Goal: Information Seeking & Learning: Learn about a topic

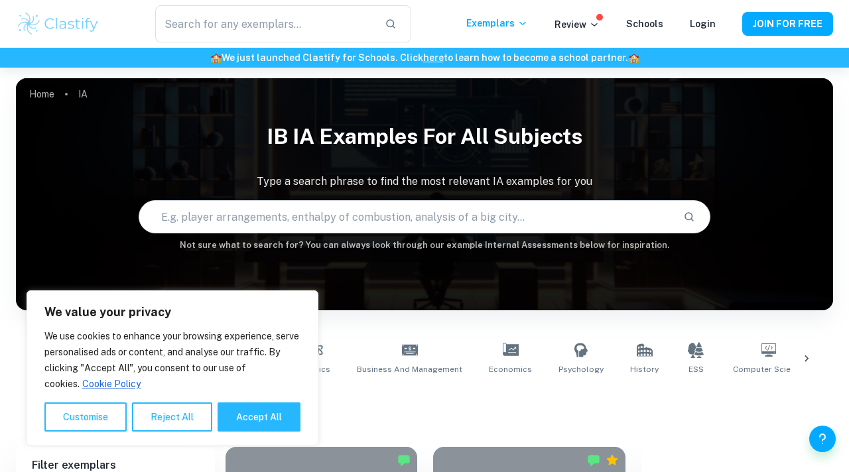
click at [392, 227] on input "text" at bounding box center [405, 216] width 533 height 37
type input "[MEDICAL_DATA]"
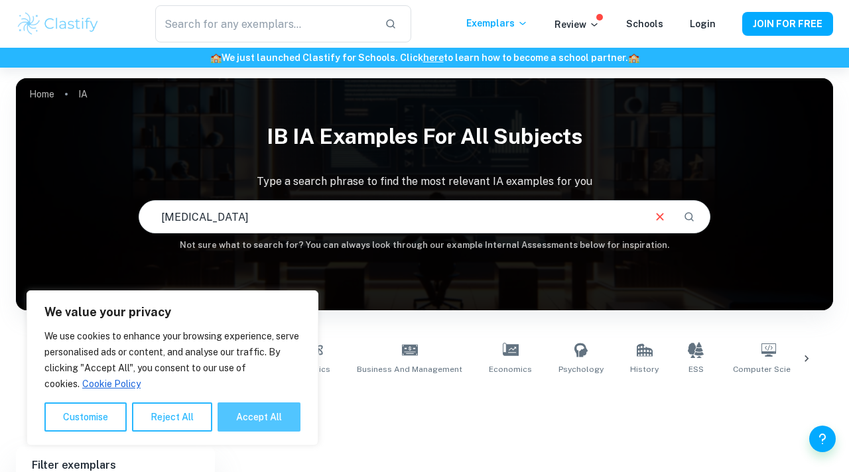
click at [262, 424] on button "Accept All" at bounding box center [258, 416] width 83 height 29
checkbox input "true"
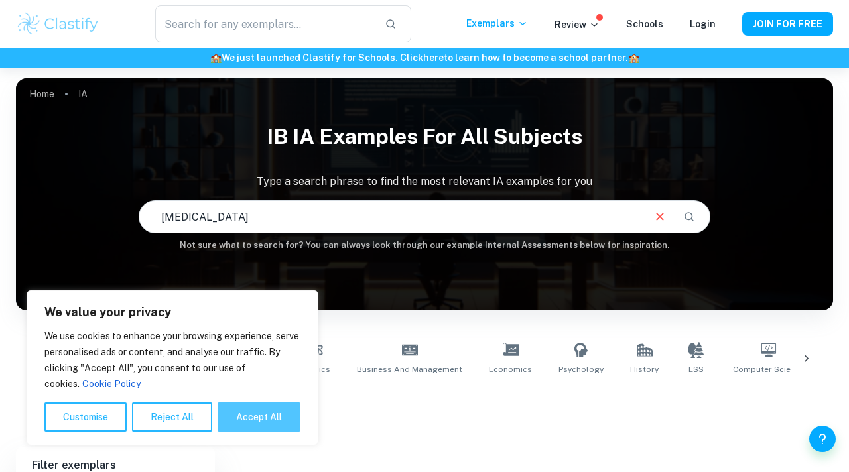
checkbox input "true"
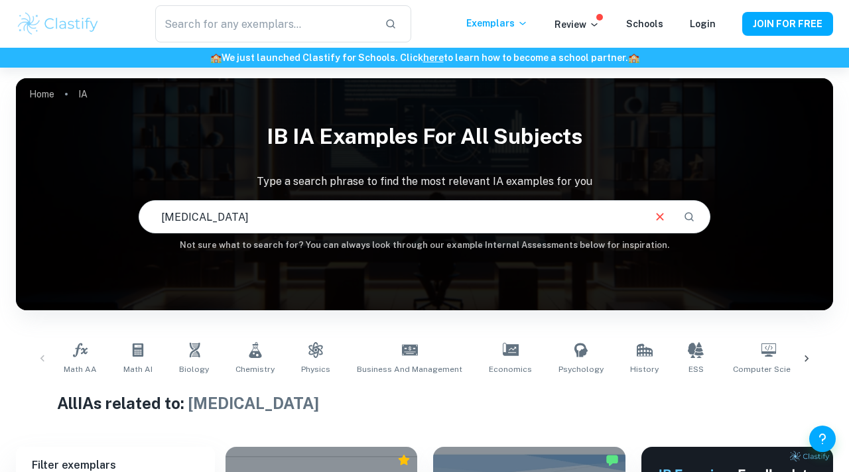
click at [368, 212] on input "[MEDICAL_DATA]" at bounding box center [390, 216] width 503 height 37
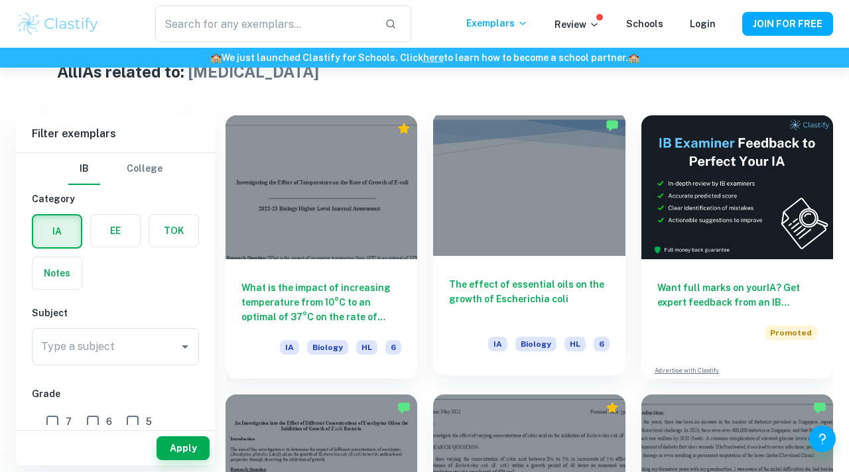
click at [534, 259] on div "The effect of essential oils on the growth of Escherichia coli IA Biology HL 6" at bounding box center [529, 315] width 192 height 119
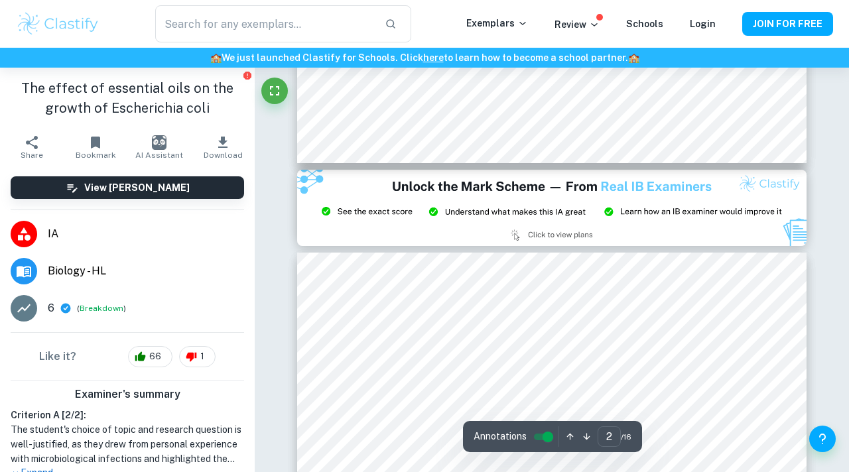
type input "3"
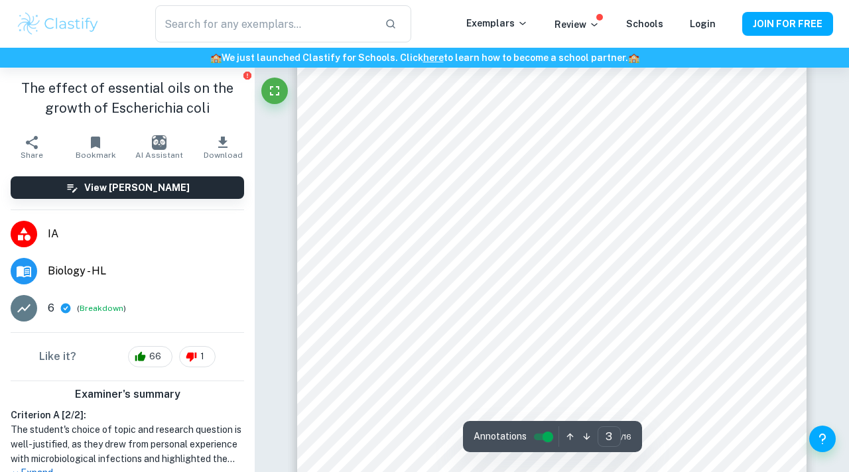
scroll to position [1692, 0]
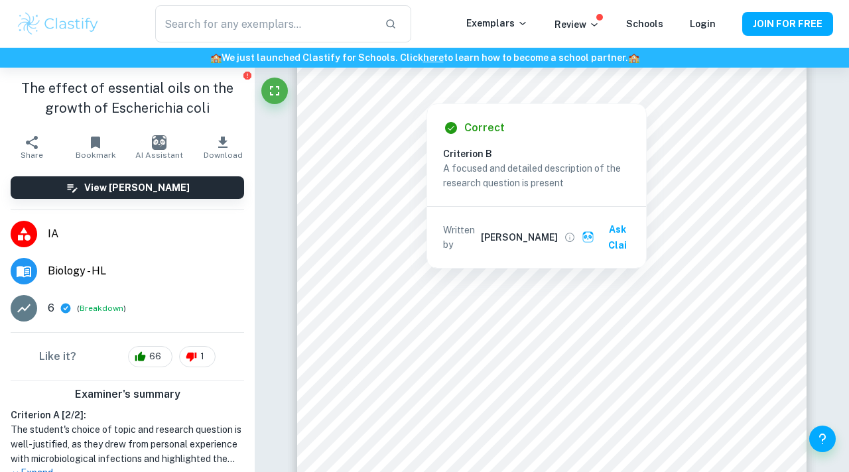
click at [45, 21] on img at bounding box center [58, 24] width 84 height 27
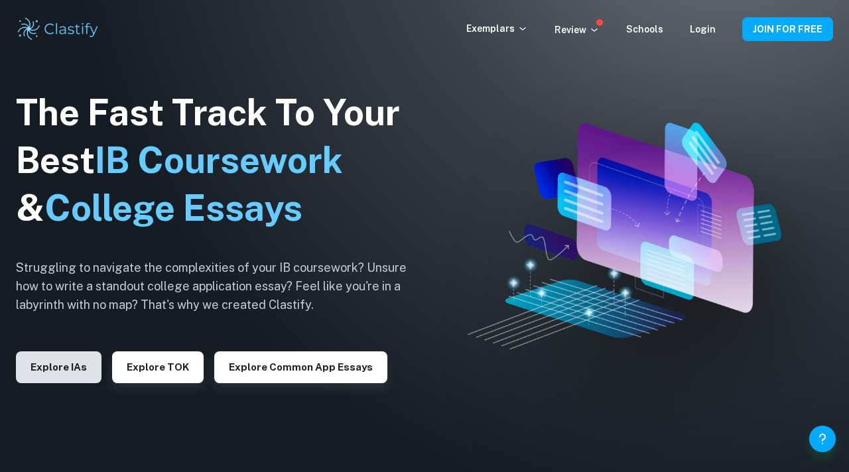
click at [66, 368] on button "Explore IAs" at bounding box center [59, 367] width 86 height 32
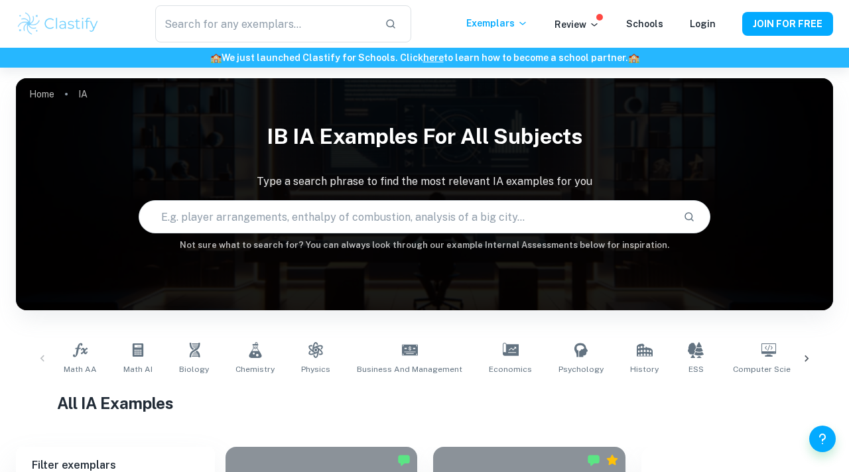
click at [417, 209] on input "text" at bounding box center [405, 216] width 533 height 37
click at [383, 227] on input "text" at bounding box center [405, 216] width 533 height 37
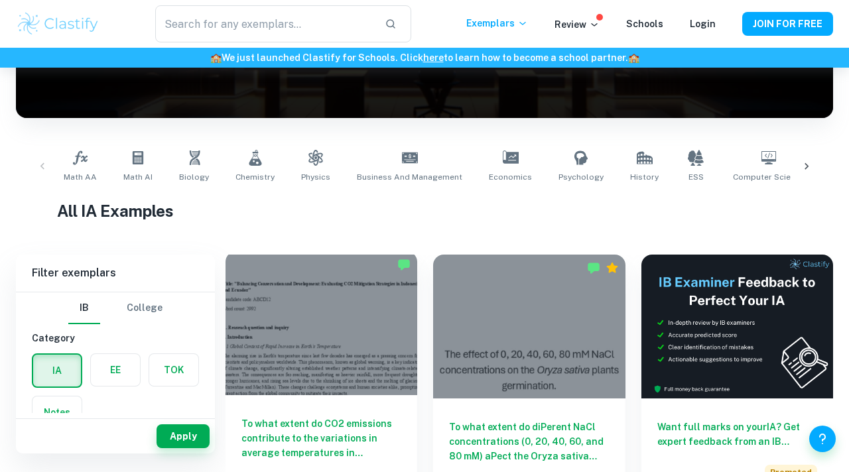
scroll to position [137, 0]
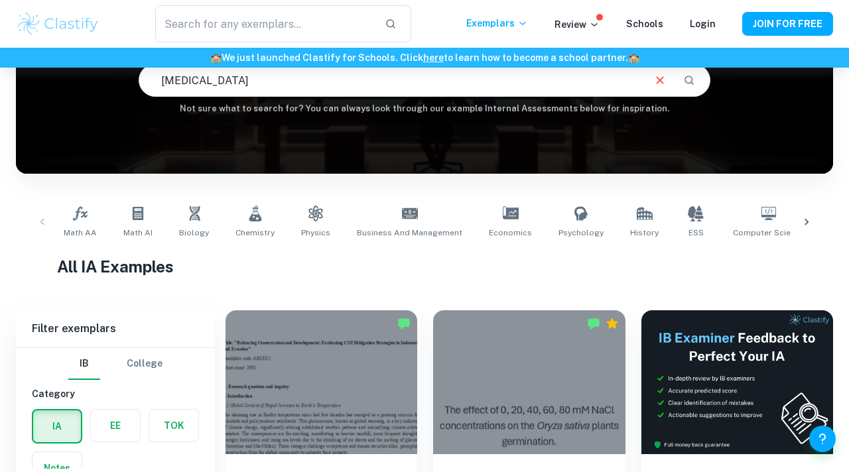
type input "[MEDICAL_DATA]"
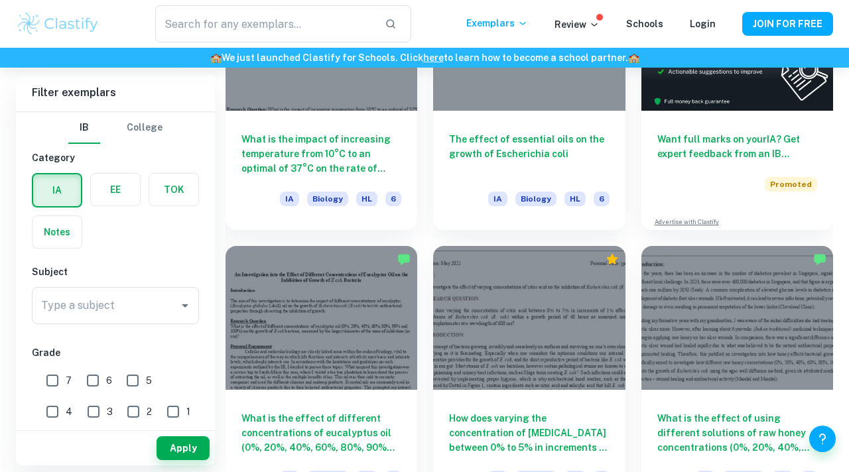
scroll to position [299, 0]
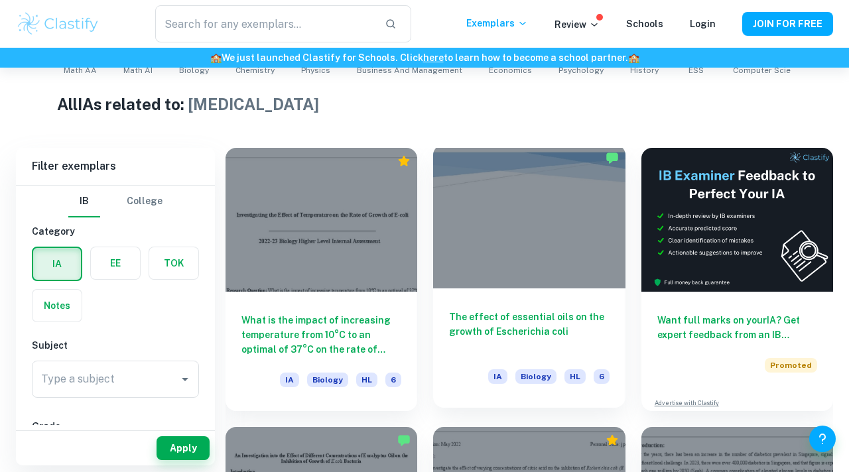
click at [563, 259] on div at bounding box center [529, 217] width 192 height 144
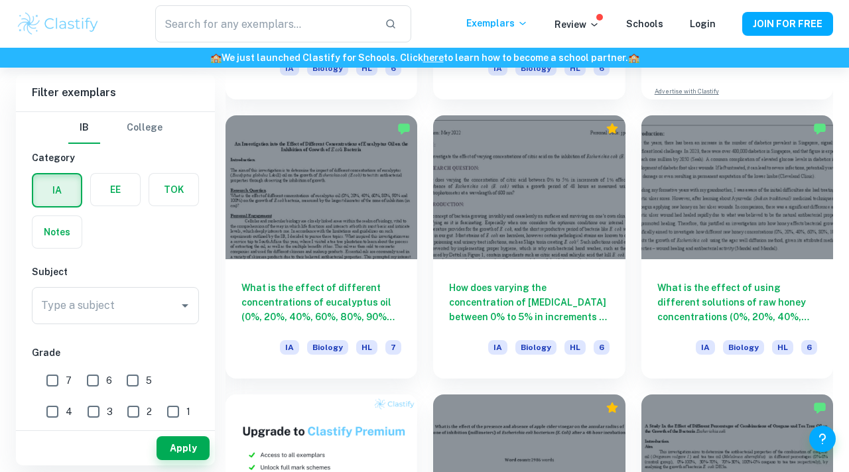
scroll to position [636, 0]
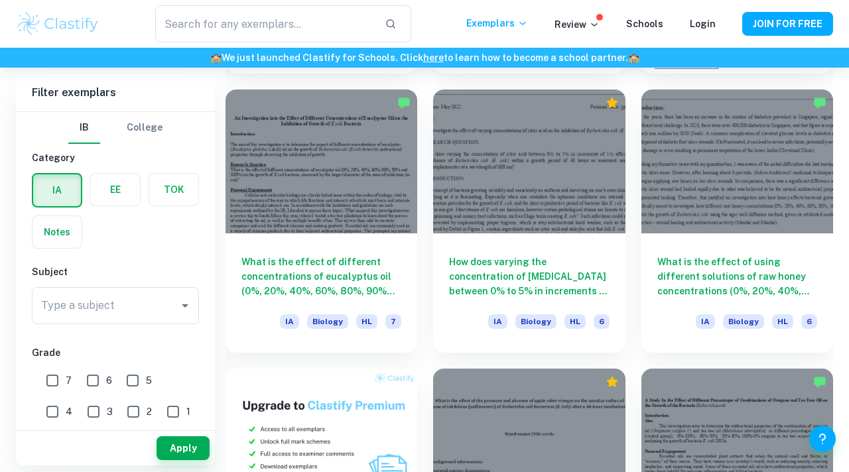
click at [280, 180] on div at bounding box center [321, 161] width 192 height 144
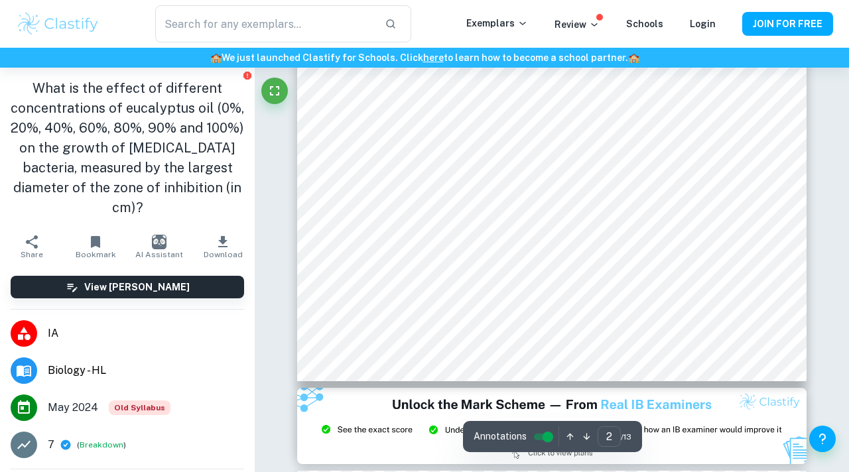
scroll to position [1226, 0]
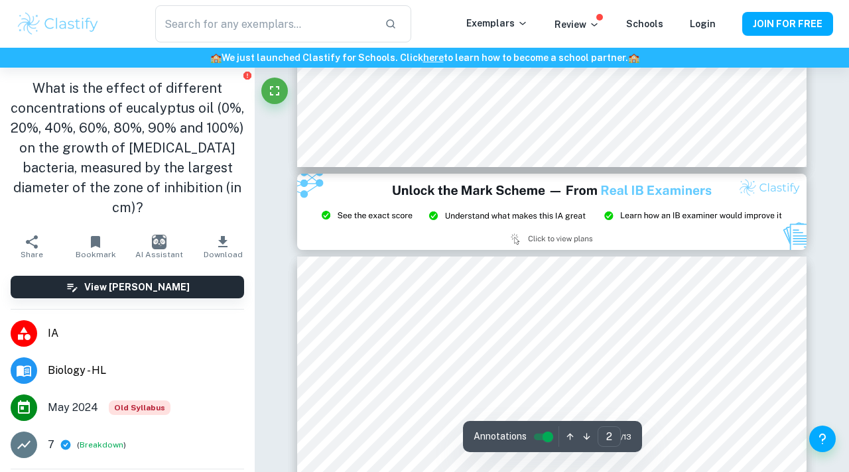
type input "3"
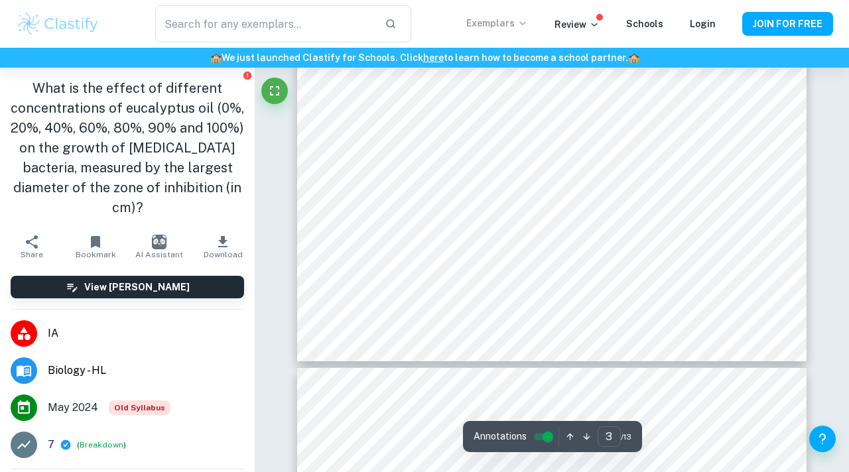
scroll to position [1989, 0]
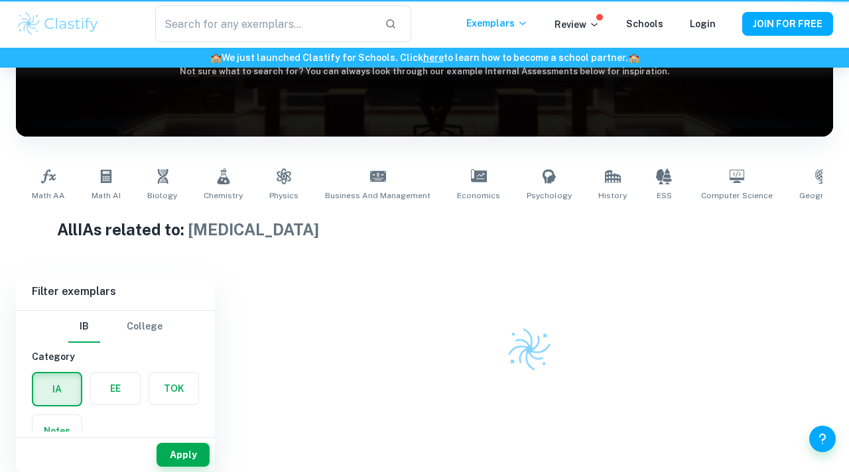
scroll to position [174, 0]
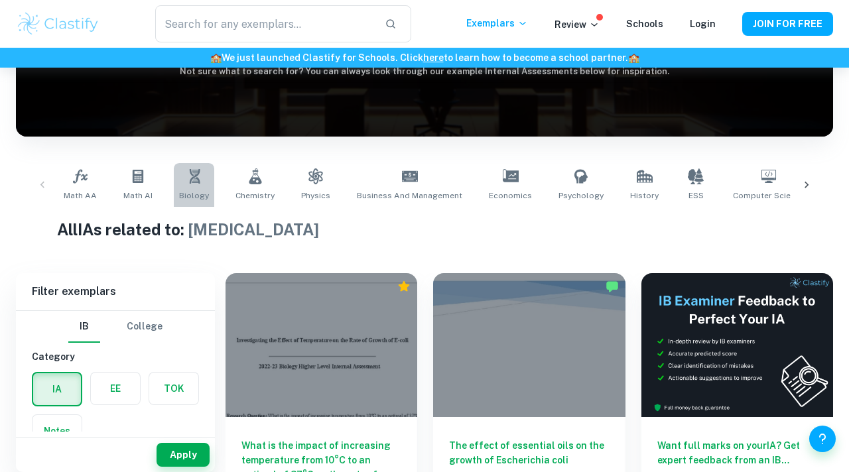
click at [202, 170] on link "Biology" at bounding box center [194, 185] width 40 height 44
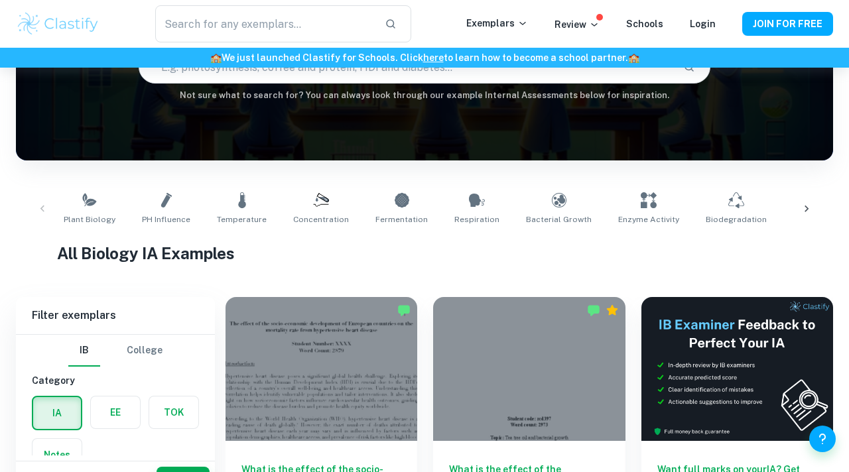
scroll to position [176, 0]
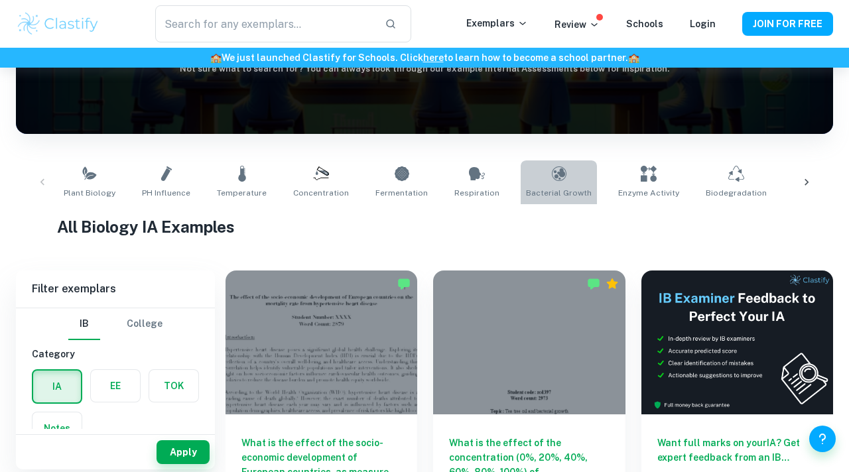
click at [550, 174] on link "Bacterial Growth" at bounding box center [558, 182] width 76 height 44
type input "Bacterial Growth"
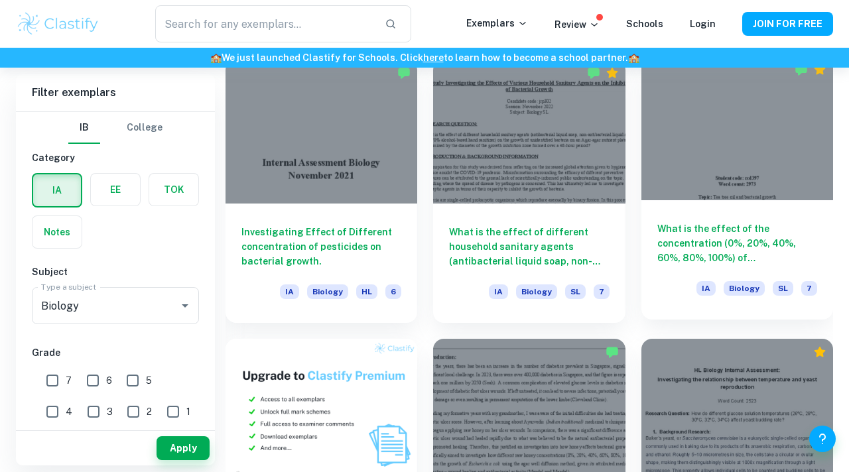
scroll to position [657, 0]
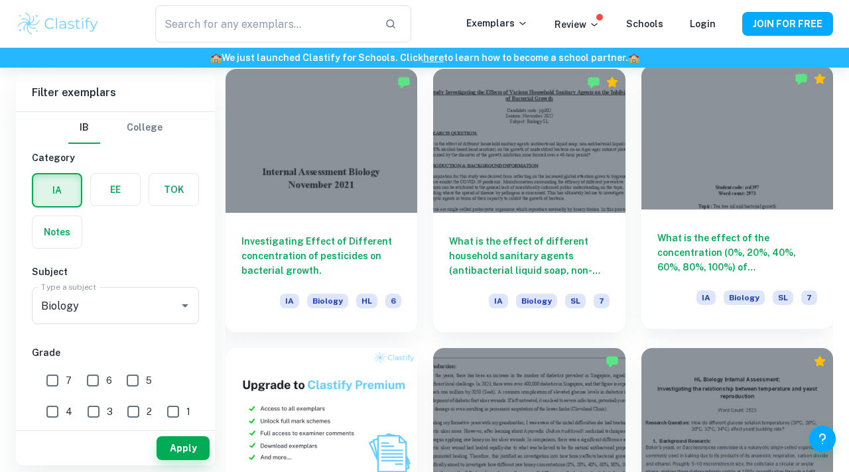
click at [699, 179] on div at bounding box center [737, 138] width 192 height 144
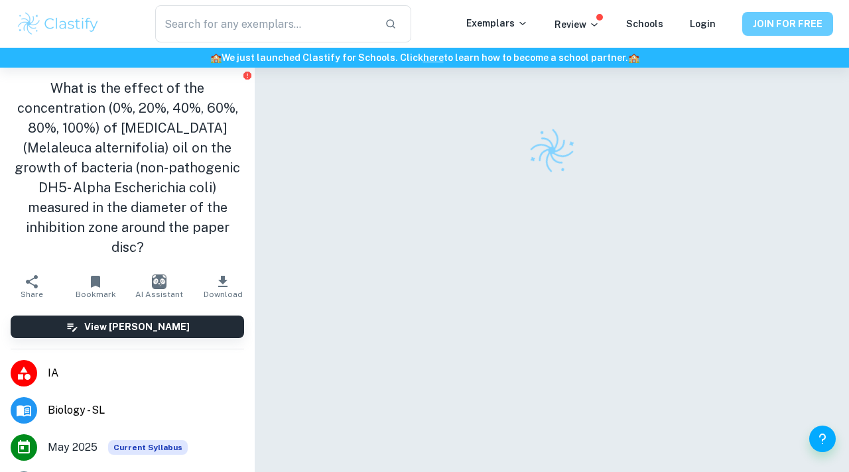
click at [758, 28] on button "JOIN FOR FREE" at bounding box center [787, 24] width 91 height 24
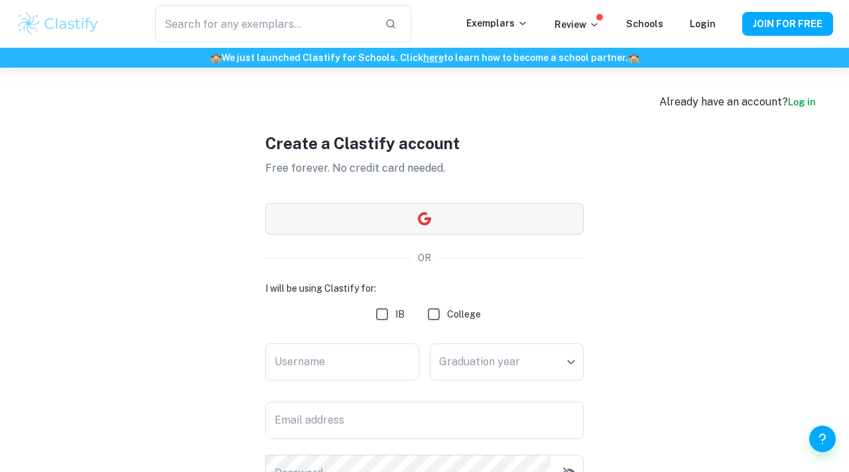
click at [432, 213] on icon "button" at bounding box center [424, 219] width 16 height 16
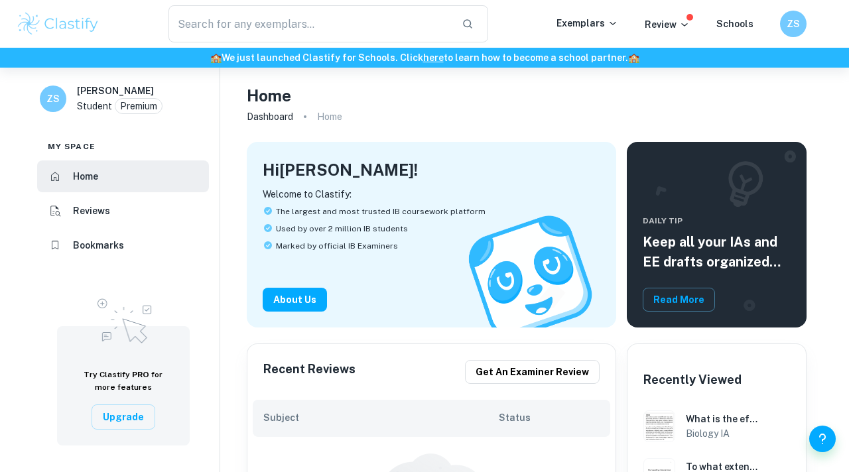
click at [88, 29] on img at bounding box center [58, 24] width 84 height 27
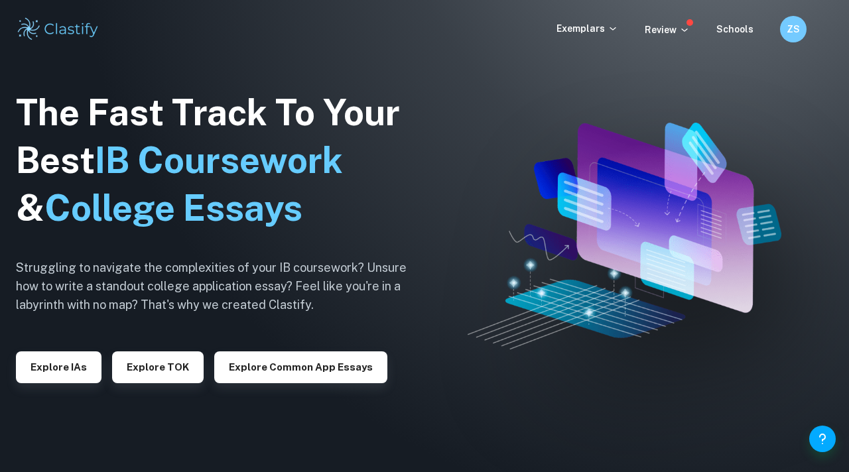
click at [58, 349] on div "Explore IAs" at bounding box center [59, 362] width 86 height 42
click at [65, 363] on button "Explore IAs" at bounding box center [59, 367] width 86 height 32
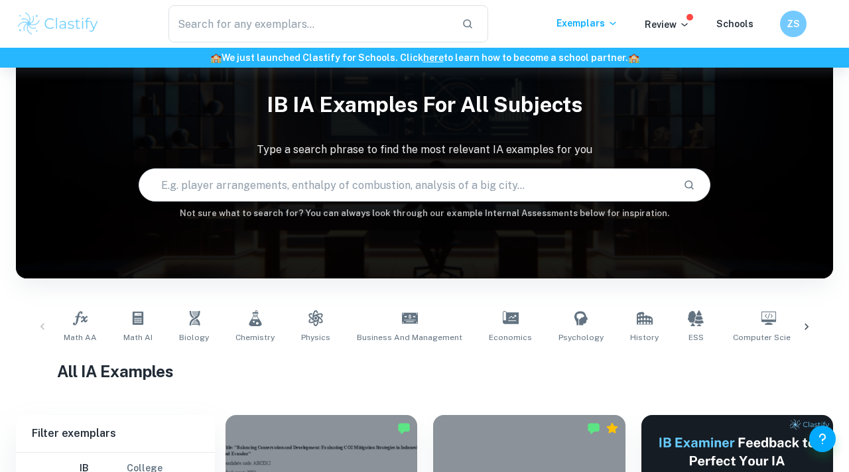
scroll to position [74, 0]
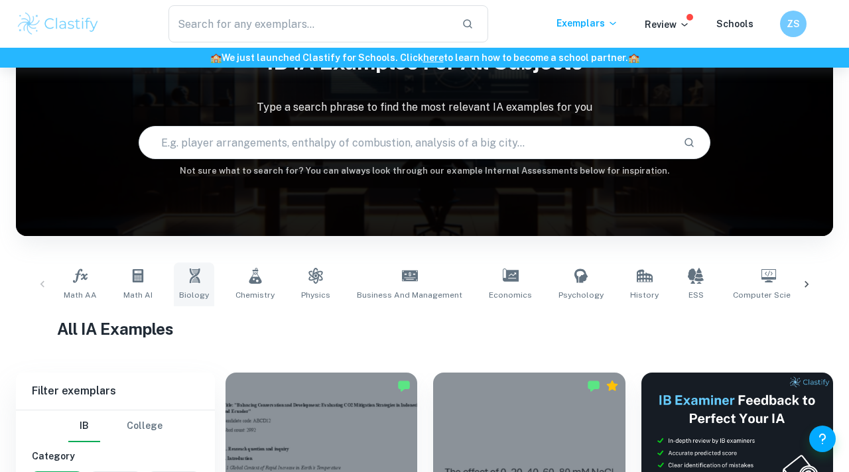
click at [180, 263] on link "Biology" at bounding box center [194, 285] width 40 height 44
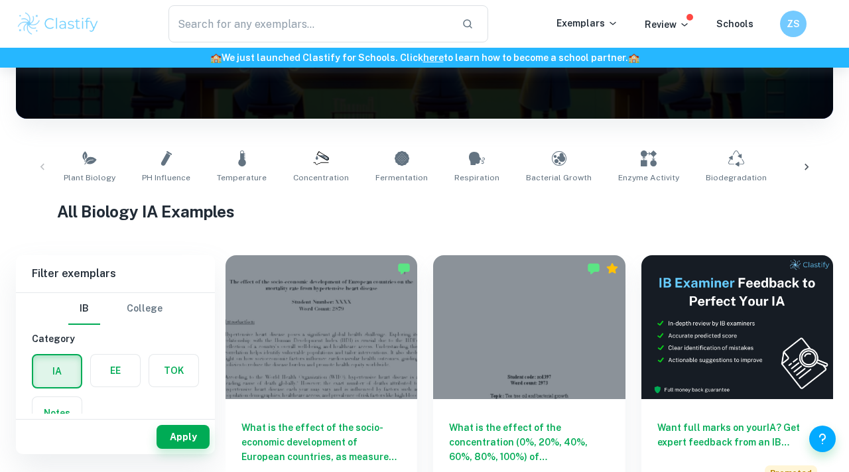
scroll to position [209, 0]
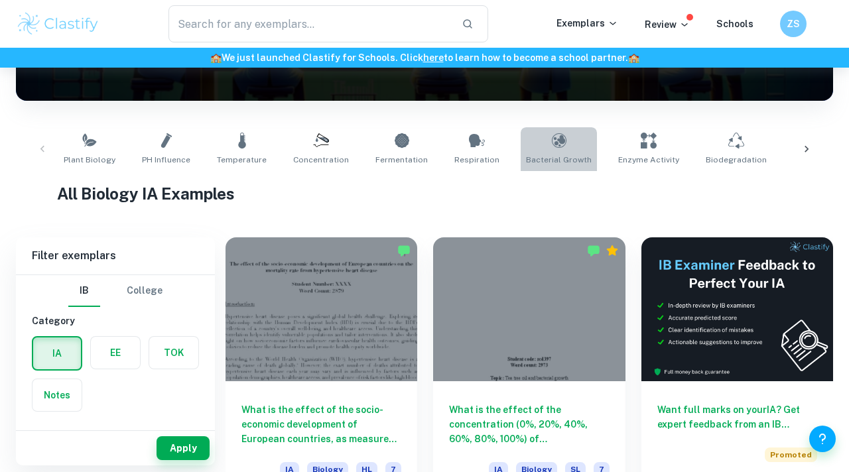
click at [552, 142] on link "Bacterial Growth" at bounding box center [558, 149] width 76 height 44
type input "Bacterial Growth"
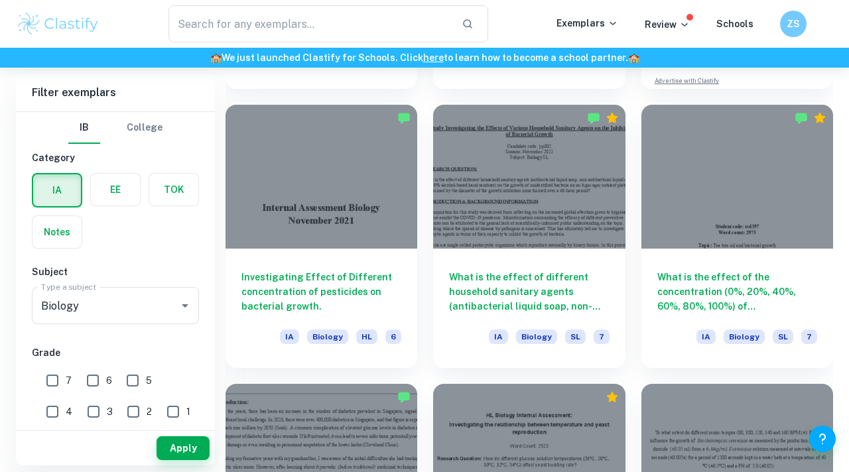
scroll to position [616, 0]
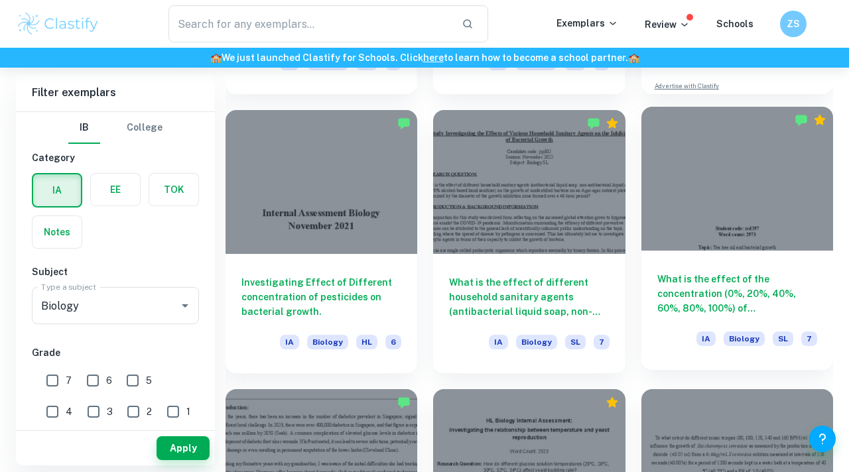
click at [706, 216] on div at bounding box center [737, 179] width 192 height 144
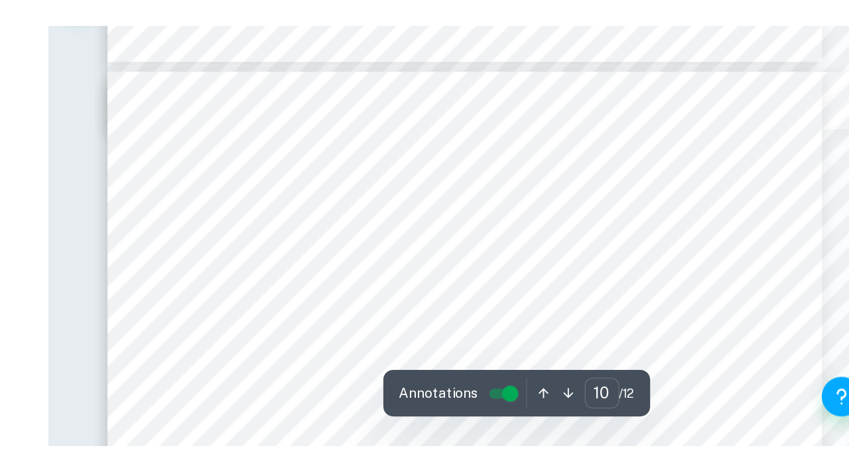
scroll to position [6542, 0]
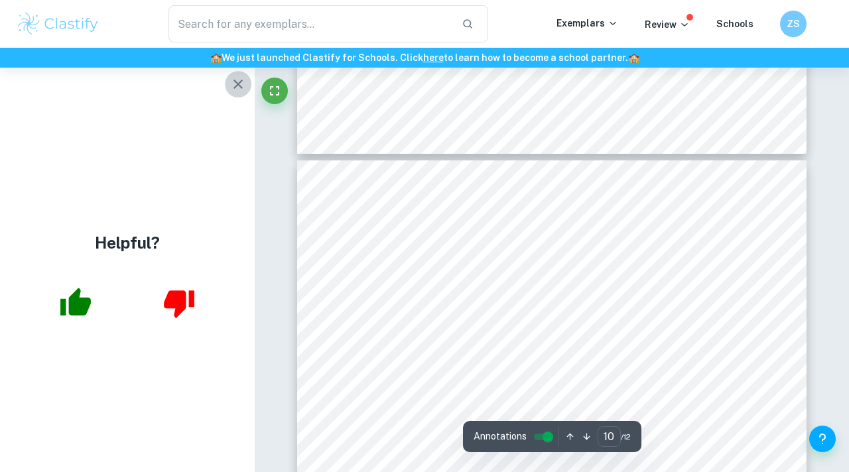
click at [230, 78] on icon "button" at bounding box center [238, 84] width 16 height 16
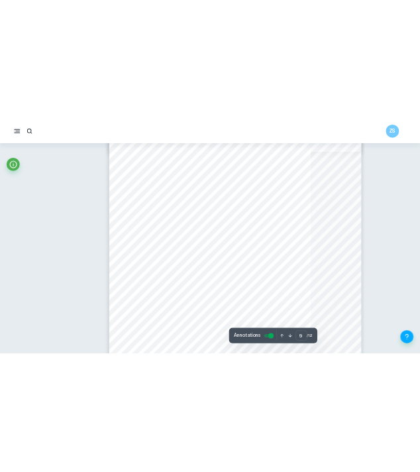
scroll to position [4885, 0]
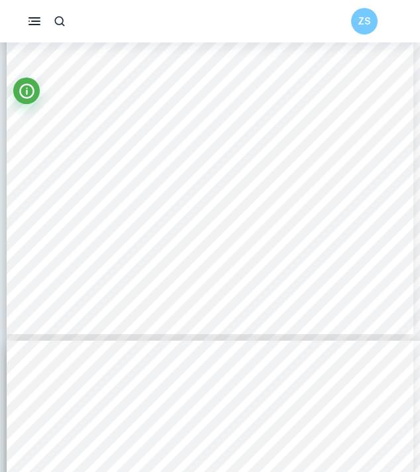
type input "5"
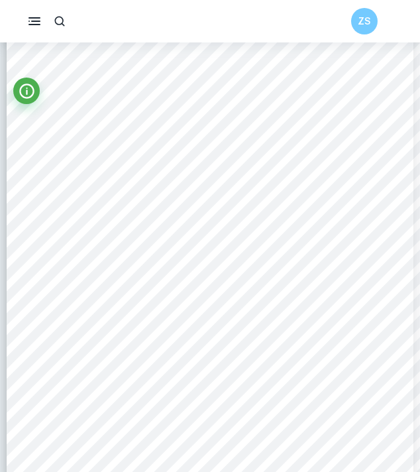
scroll to position [2569, 0]
click at [181, 127] on span "Use a waterproof marker to mark the placement of four discs on each plate." at bounding box center [203, 126] width 247 height 8
click at [200, 141] on span "Sterilize the inoculation wand in the flame of a Bunsen burner, then cool it by…" at bounding box center [222, 137] width 284 height 8
click at [265, 125] on span "Use a waterproof marker to mark the placement of four discs on each plate." at bounding box center [203, 126] width 247 height 8
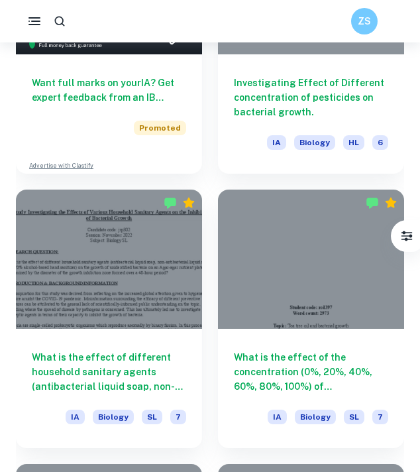
scroll to position [902, 0]
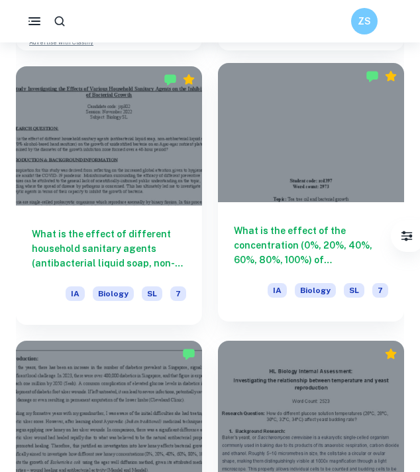
click at [275, 232] on h6 "What is the effect of the concentration (0%, 20%, 40%, 60%, 80%, 100%) of [MEDI…" at bounding box center [311, 245] width 154 height 44
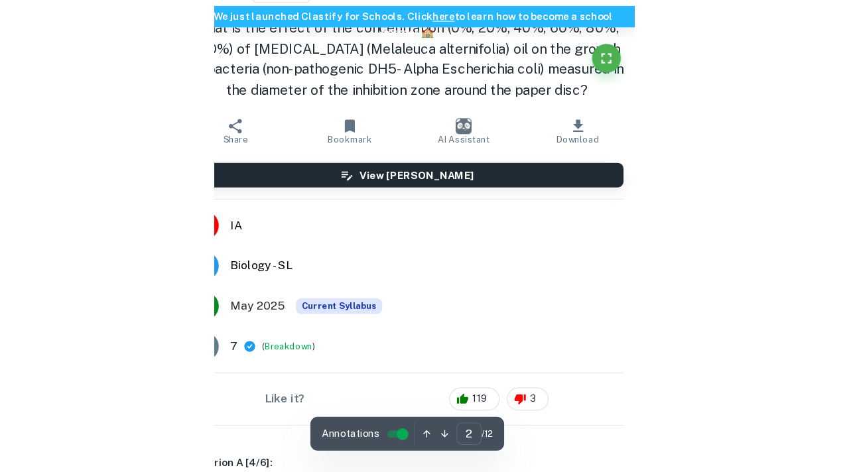
scroll to position [971, 0]
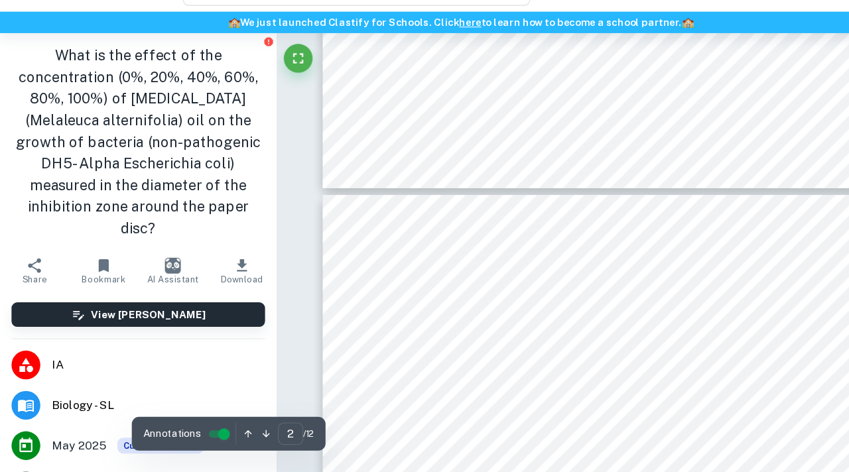
type input "3"
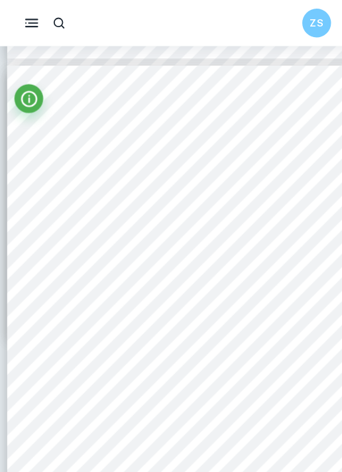
scroll to position [2373, 0]
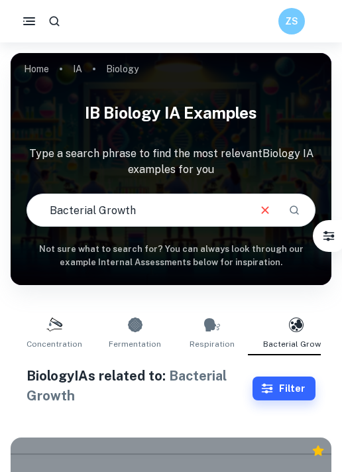
drag, startPoint x: 172, startPoint y: 218, endPoint x: 32, endPoint y: 208, distance: 140.2
click at [32, 208] on input "Bacterial Growth" at bounding box center [137, 210] width 220 height 37
type input "[MEDICAL_DATA]"
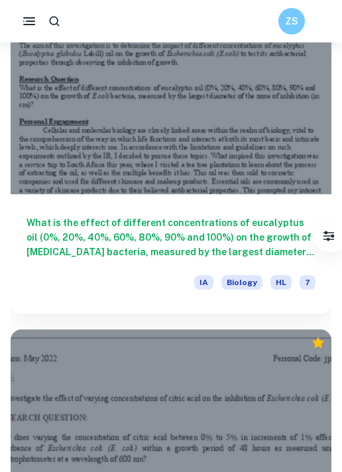
scroll to position [1611, 0]
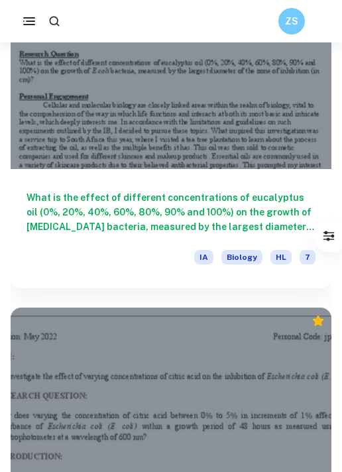
click at [120, 169] on div "What is the effect of different concentrations of eucalyptus oil (0%, 20%, 40%,…" at bounding box center [171, 228] width 321 height 119
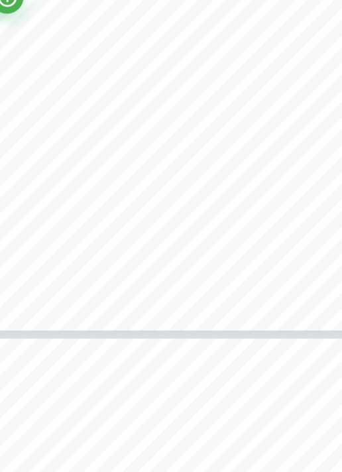
scroll to position [1162, 0]
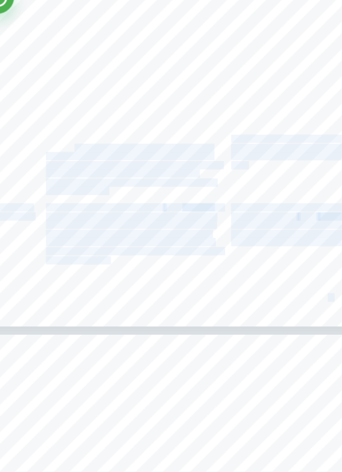
drag, startPoint x: 135, startPoint y: 243, endPoint x: 87, endPoint y: 209, distance: 59.0
click at [87, 209] on div "Numerous terpenoid chemicals (predominantly 1,8-cineole), present in eucalyptus…" at bounding box center [171, 123] width 329 height 465
click at [87, 209] on span "be used. Different types may have varied factors which" at bounding box center [133, 212] width 134 height 6
drag, startPoint x: 125, startPoint y: 244, endPoint x: 76, endPoint y: 207, distance: 61.1
click at [76, 207] on div "Numerous terpenoid chemicals (predominantly 1,8-cineole), present in eucalyptus…" at bounding box center [171, 123] width 329 height 465
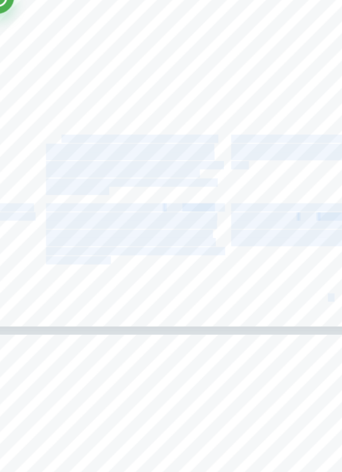
click at [76, 209] on span "be used. Different types may have varied factors which" at bounding box center [133, 212] width 134 height 6
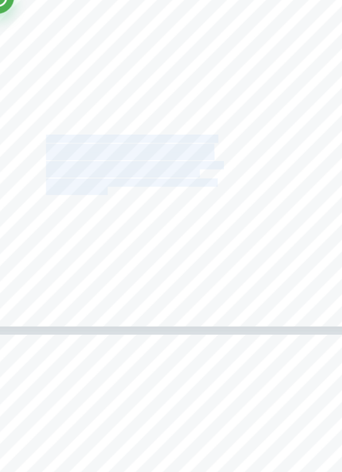
drag, startPoint x: 65, startPoint y: 206, endPoint x: 114, endPoint y: 246, distance: 63.6
click at [114, 246] on div "Numerous terpenoid chemicals (predominantly 1,8-cineole), present in eucalyptus…" at bounding box center [171, 123] width 329 height 465
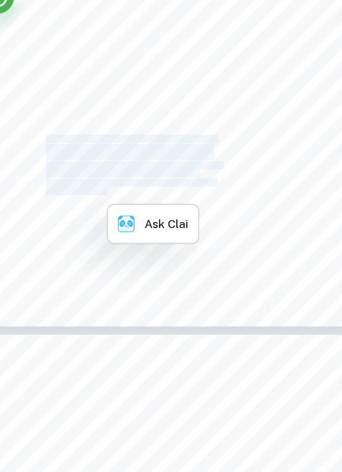
copy div "To maintain continuity, the same type of filter paper will be used. Different t…"
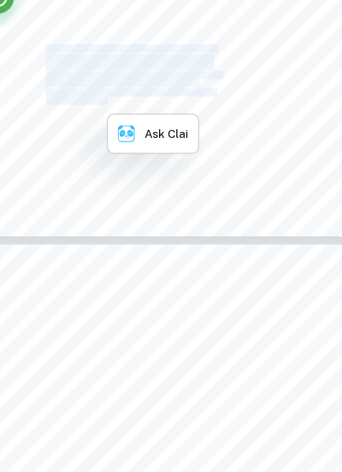
scroll to position [1235, 0]
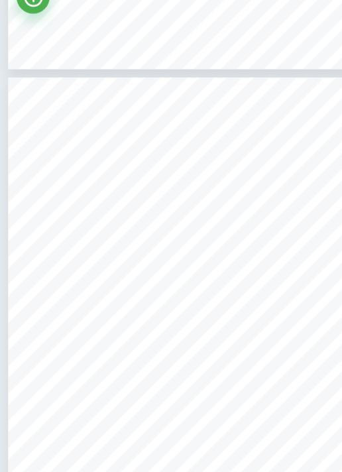
scroll to position [1370, 0]
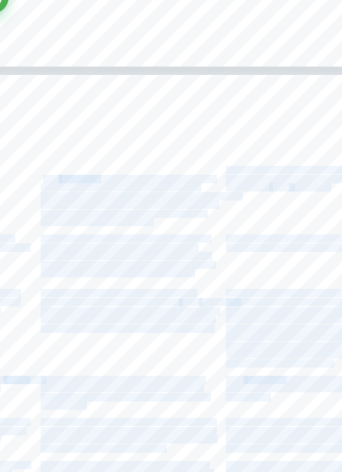
drag, startPoint x: 157, startPoint y: 268, endPoint x: 67, endPoint y: 237, distance: 95.2
click at [67, 237] on div "Concentration of nutrients in the agar plates To promote accuracy, the concentr…" at bounding box center [171, 385] width 329 height 465
click at [67, 237] on span "E.coli" at bounding box center [89, 237] width 47 height 6
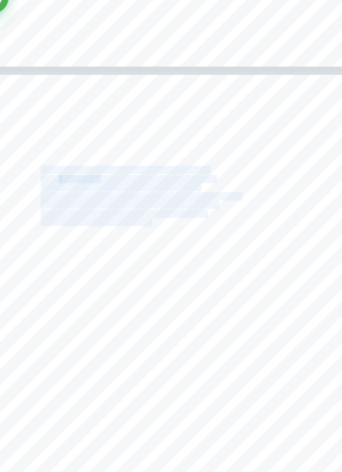
drag, startPoint x: 66, startPoint y: 229, endPoint x: 154, endPoint y: 270, distance: 96.4
click at [154, 270] on div "Concentration of nutrients in the agar plates To promote accuracy, the concentr…" at bounding box center [171, 385] width 329 height 465
copy div "The agar plates must settle to begin with, then, once the E.coli has been sprea…"
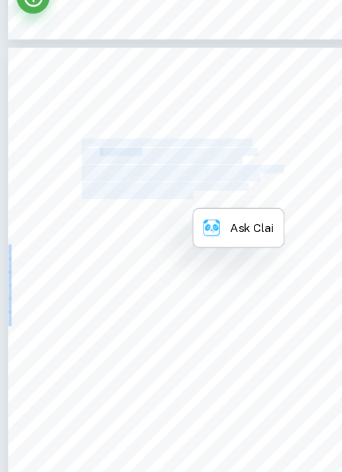
scroll to position [1399, 0]
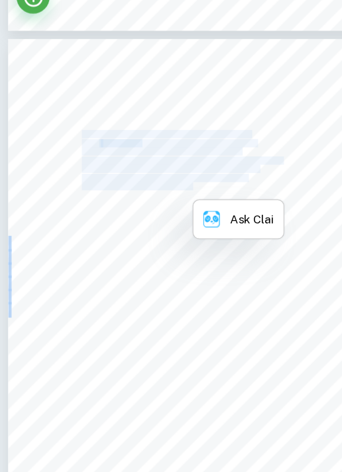
click at [109, 232] on span "2020) to cover the agar plate). All must be left in for equal" at bounding box center [136, 229] width 141 height 6
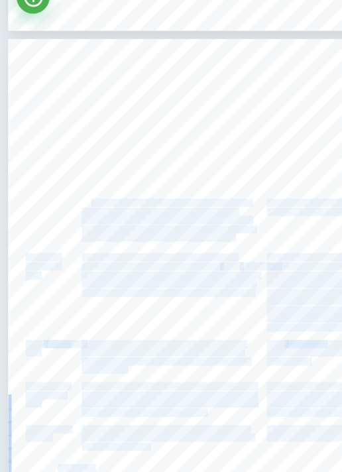
drag, startPoint x: 202, startPoint y: 284, endPoint x: 73, endPoint y: 256, distance: 131.7
click at [72, 256] on div "Concentration of nutrients in the agar plates To promote accuracy, the concentr…" at bounding box center [171, 357] width 329 height 465
click at [75, 256] on span "Having different concentrations of eucalyptus oil would" at bounding box center [133, 256] width 135 height 6
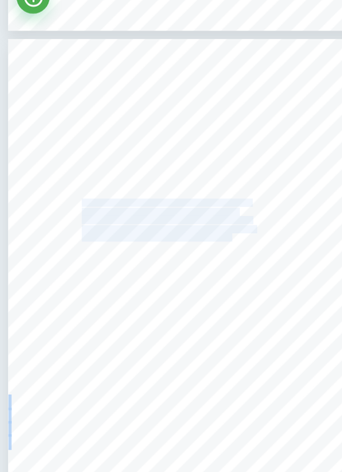
copy div "Having different concentrations of eucalyptus oil would alter the concentration…"
drag, startPoint x: 66, startPoint y: 256, endPoint x: 186, endPoint y: 283, distance: 123.7
click at [186, 283] on div "Concentration of nutrients in the agar plates To promote accuracy, the concentr…" at bounding box center [171, 357] width 329 height 465
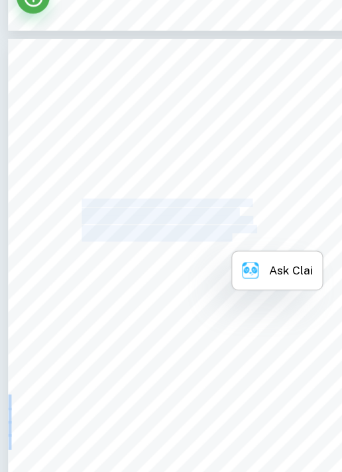
copy div "Having different concentrations of eucalyptus oil would alter the concentration…"
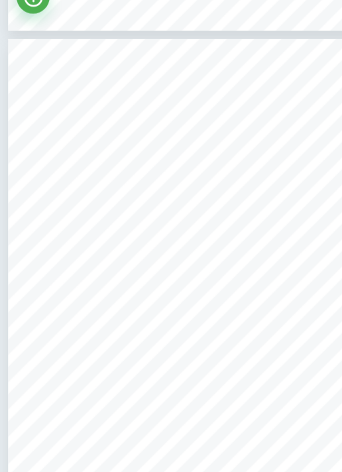
click at [189, 286] on div "Concentration of nutrients in the agar plates To promote accuracy, the concentr…" at bounding box center [171, 357] width 329 height 465
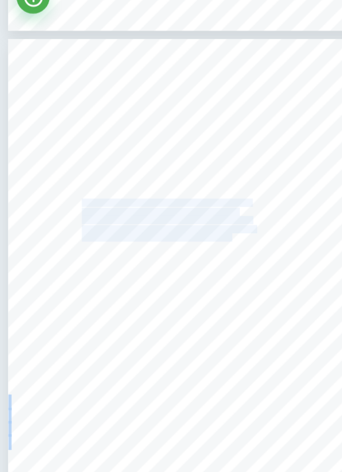
drag, startPoint x: 186, startPoint y: 284, endPoint x: 65, endPoint y: 255, distance: 124.1
click at [65, 255] on div "Concentration of nutrients in the agar plates To promote accuracy, the concentr…" at bounding box center [171, 357] width 329 height 465
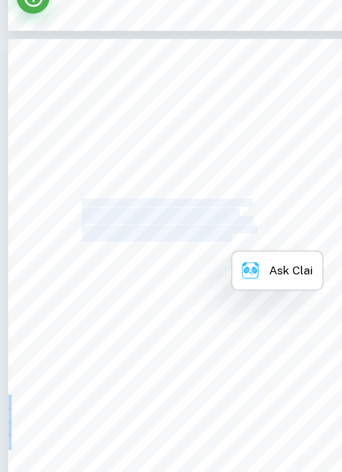
click at [148, 276] on span "be kept constant to prevent the alteration of the solutions," at bounding box center [135, 277] width 139 height 6
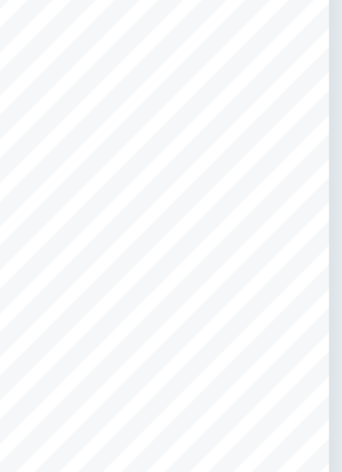
scroll to position [1427, 0]
